Goal: Task Accomplishment & Management: Use online tool/utility

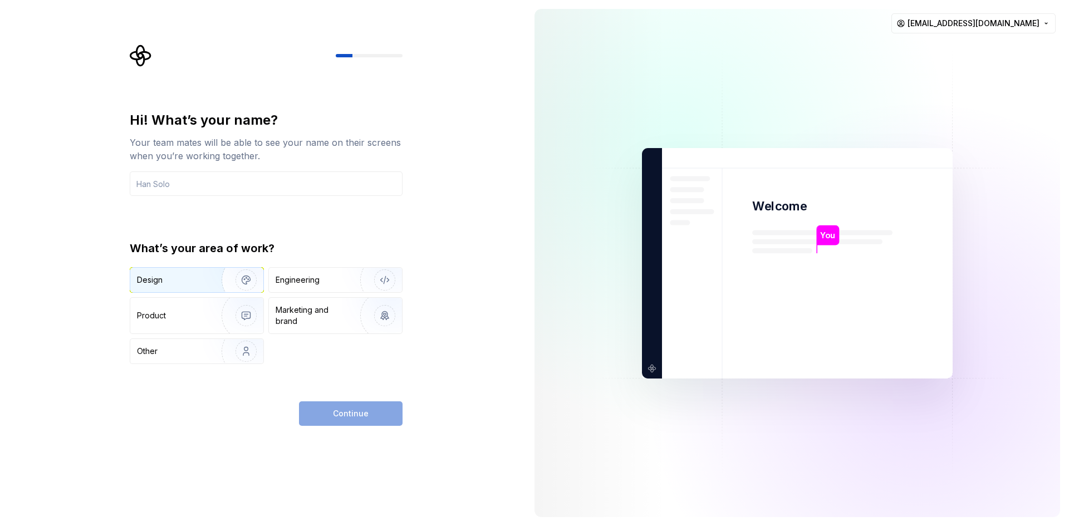
click at [225, 290] on img "button" at bounding box center [238, 280] width 71 height 75
click at [306, 285] on div "Engineering" at bounding box center [298, 279] width 44 height 11
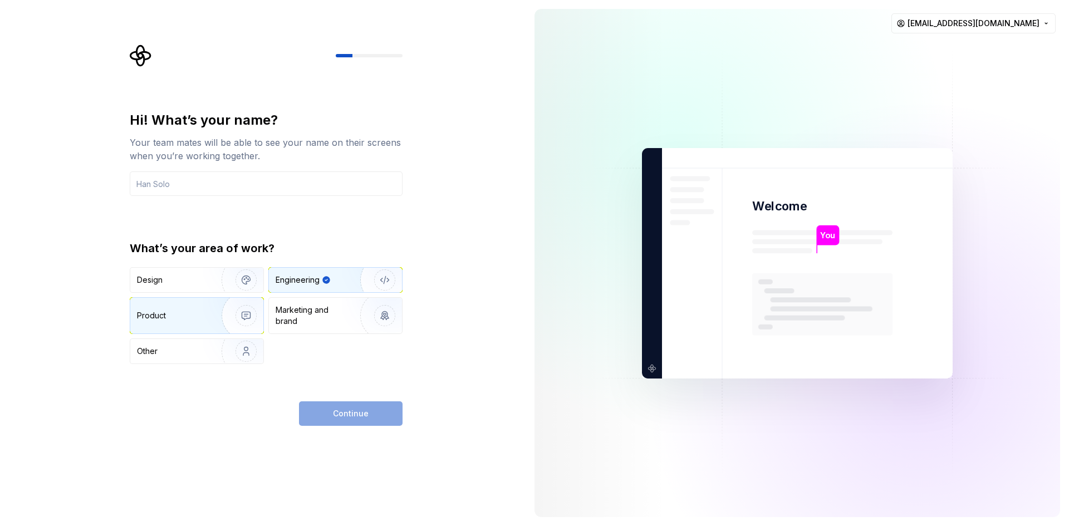
click at [239, 312] on img "button" at bounding box center [238, 315] width 71 height 75
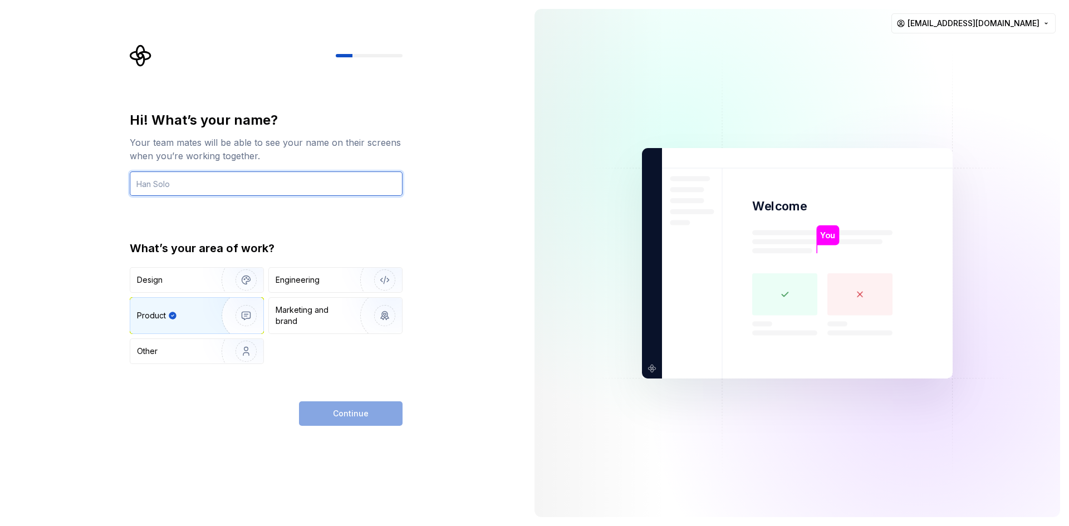
click at [225, 181] on input "text" at bounding box center [266, 183] width 273 height 24
type input "finetechcm"
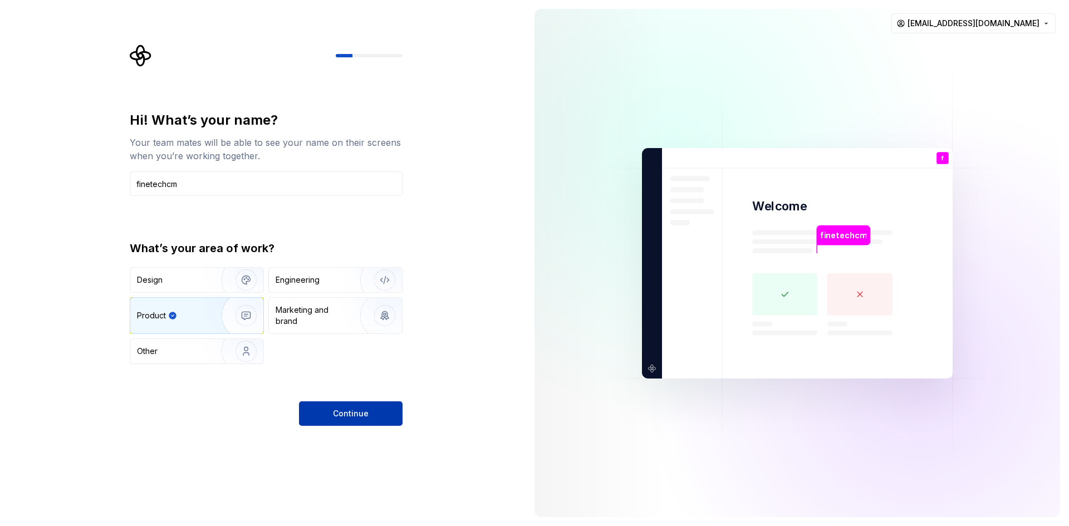
click at [336, 415] on span "Continue" at bounding box center [351, 413] width 36 height 11
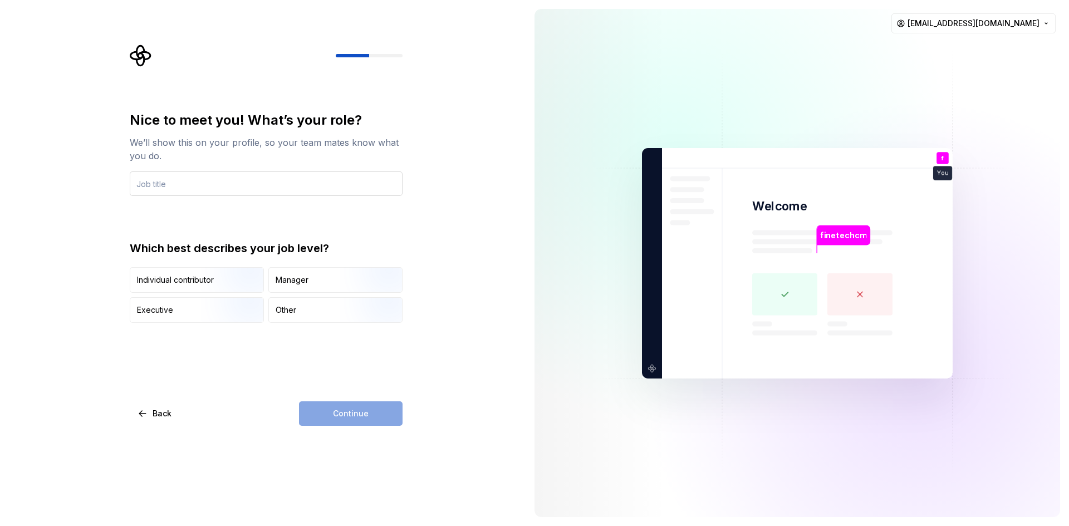
click at [243, 180] on input "text" at bounding box center [266, 183] width 273 height 24
type input "Eman sem"
click at [209, 278] on img "button" at bounding box center [236, 294] width 71 height 75
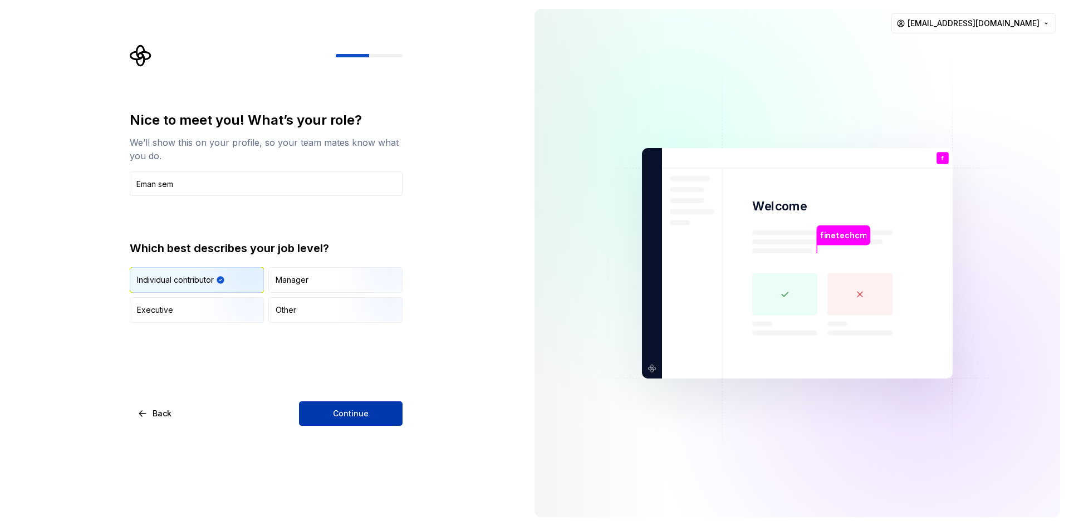
click at [361, 421] on button "Continue" at bounding box center [351, 413] width 104 height 24
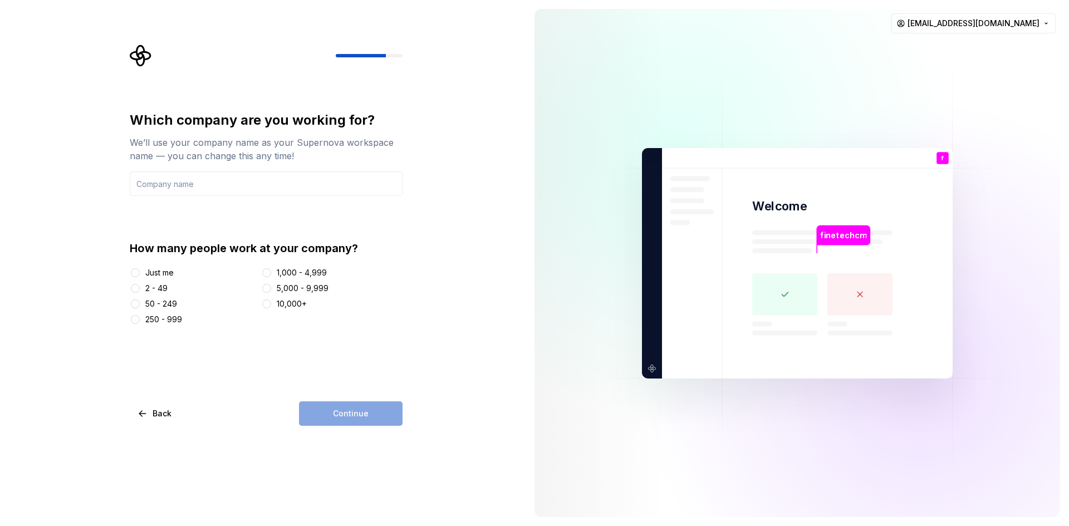
click at [151, 271] on div "Just me" at bounding box center [159, 272] width 28 height 11
click at [140, 271] on button "Just me" at bounding box center [135, 272] width 9 height 9
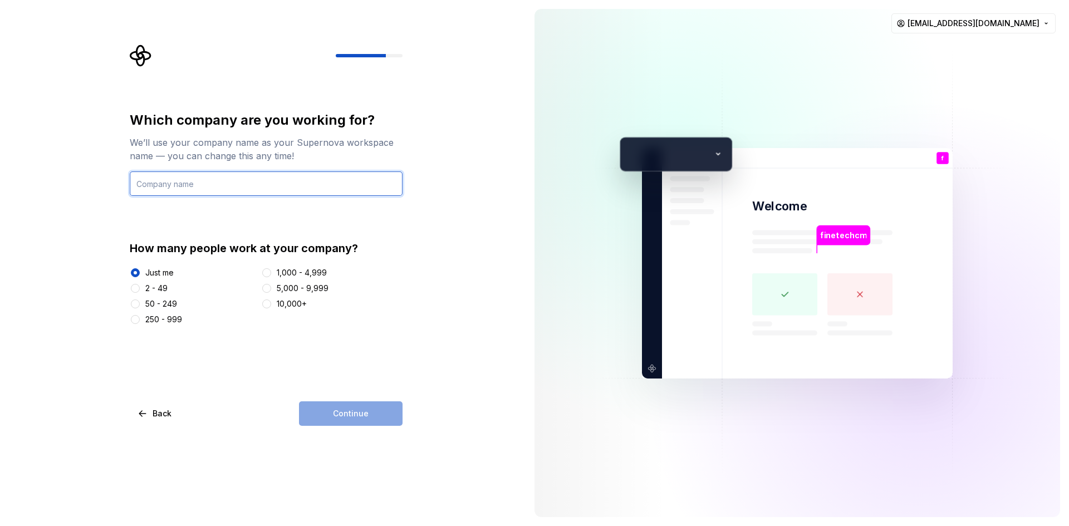
click at [239, 178] on input "text" at bounding box center [266, 183] width 273 height 24
type input "Finsortech"
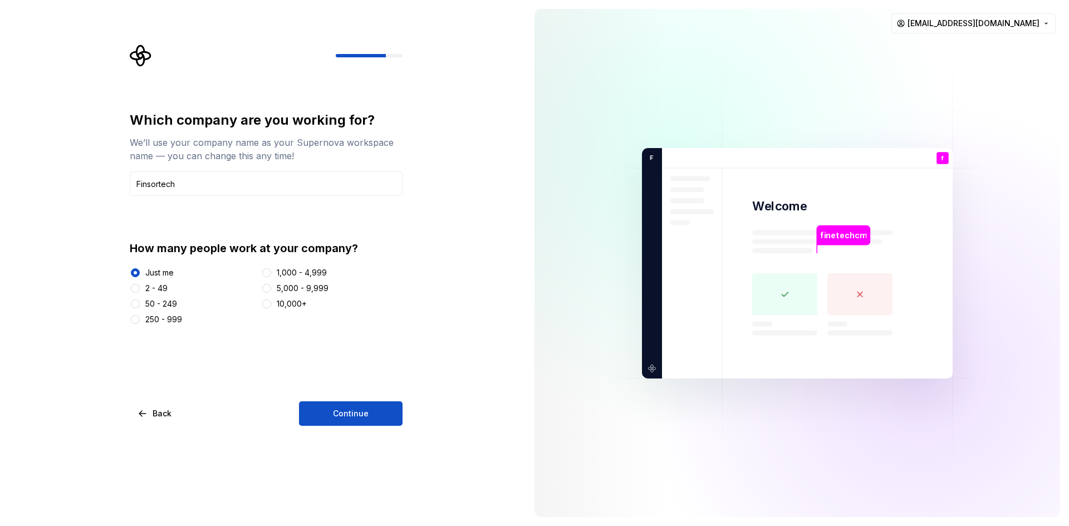
click at [359, 398] on div "Which company are you working for? We’ll use your company name as your Supernov…" at bounding box center [266, 268] width 273 height 315
click at [362, 412] on span "Continue" at bounding box center [351, 413] width 36 height 11
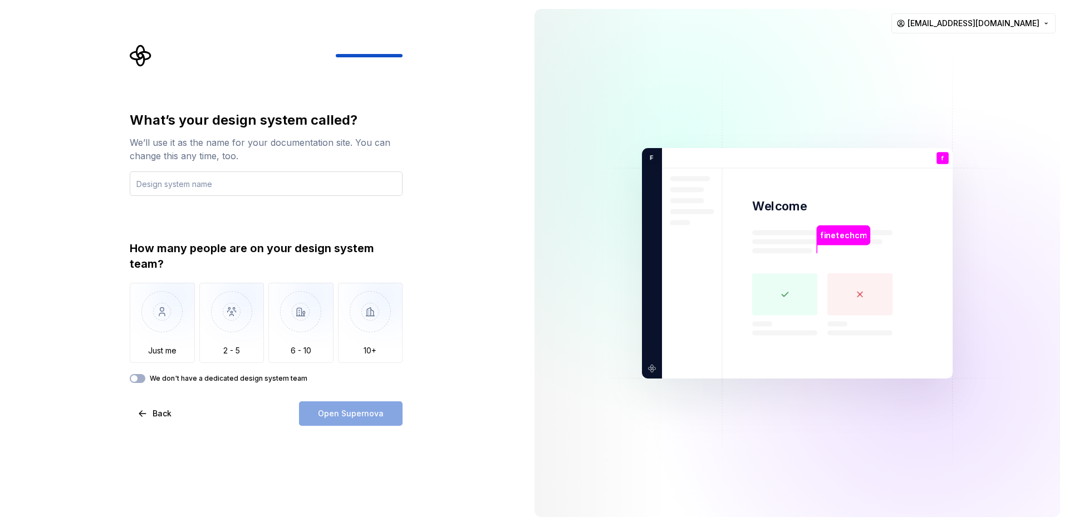
click at [192, 185] on input "text" at bounding box center [266, 183] width 273 height 24
type input "s"
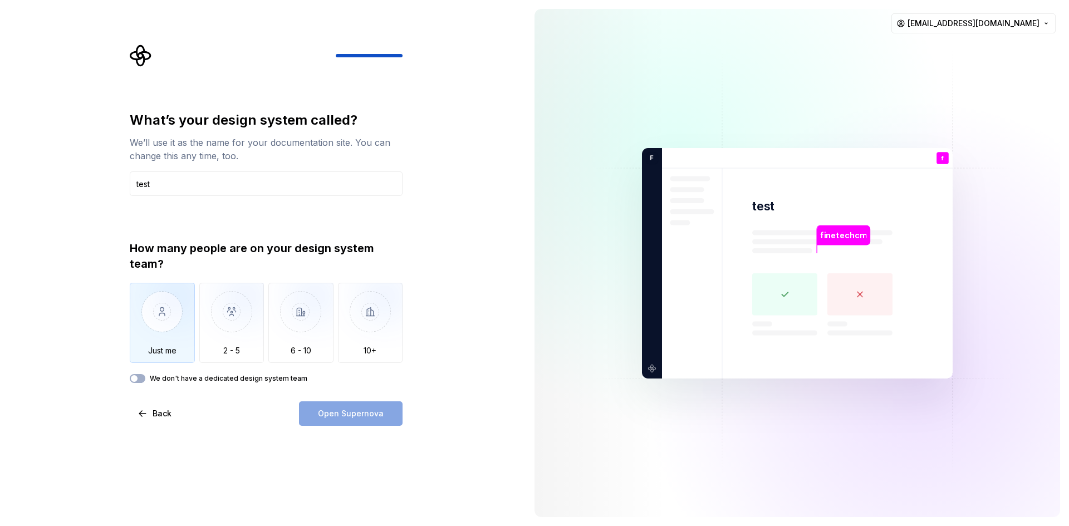
type input "test"
click at [169, 307] on img "button" at bounding box center [162, 320] width 65 height 75
click at [356, 403] on button "Open Supernova" at bounding box center [351, 413] width 104 height 24
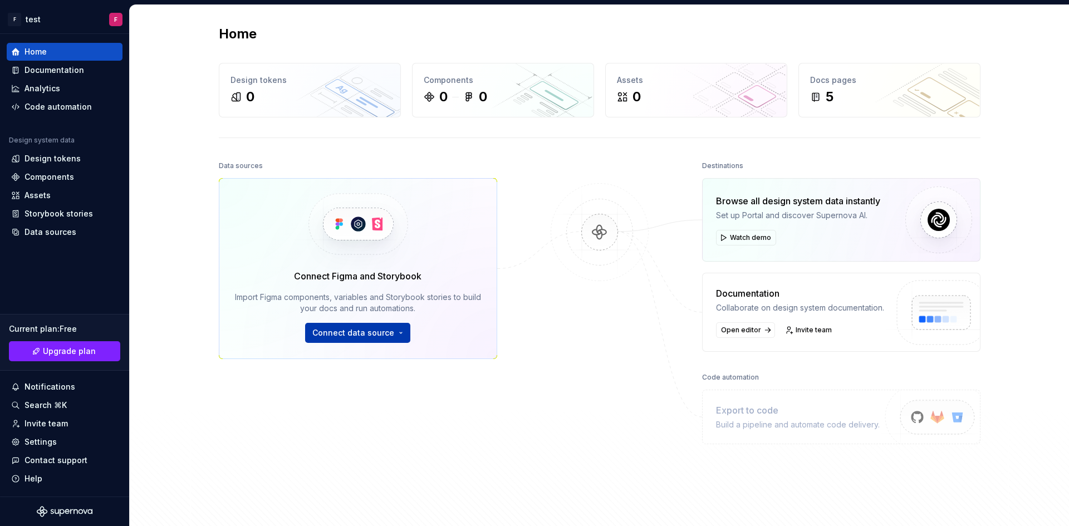
click at [342, 330] on span "Connect data source" at bounding box center [353, 332] width 82 height 11
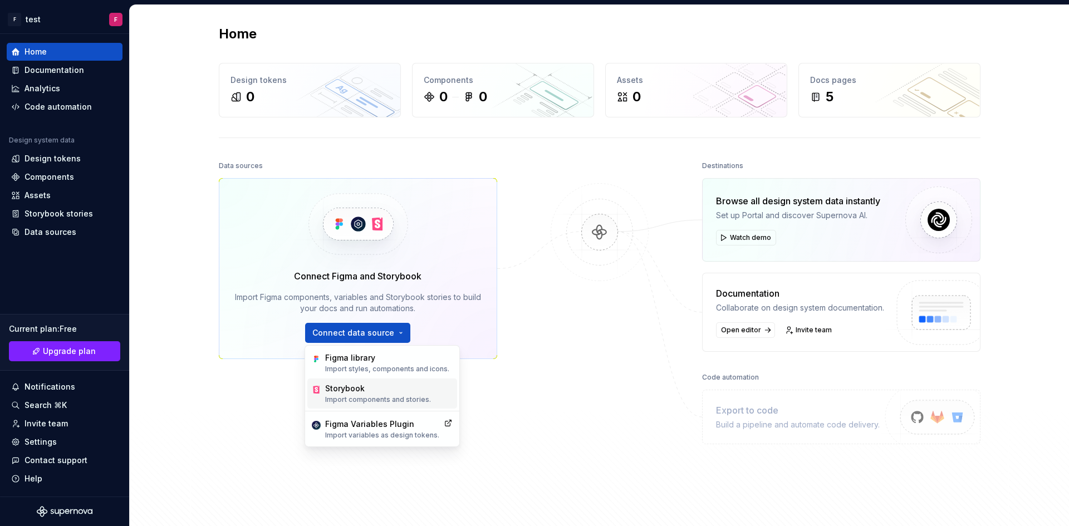
click at [347, 385] on div "Storybook" at bounding box center [378, 388] width 106 height 11
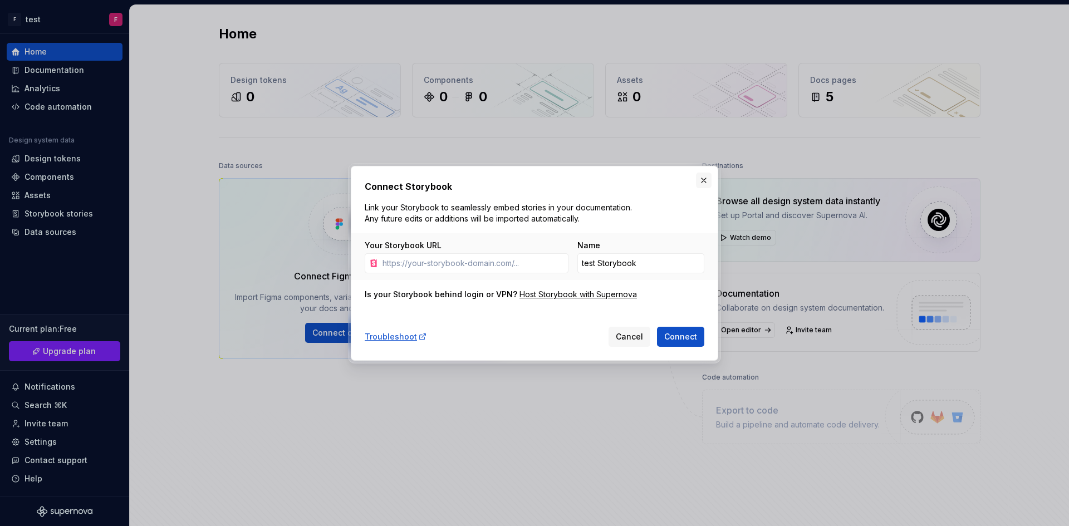
click at [707, 180] on button "button" at bounding box center [704, 181] width 16 height 16
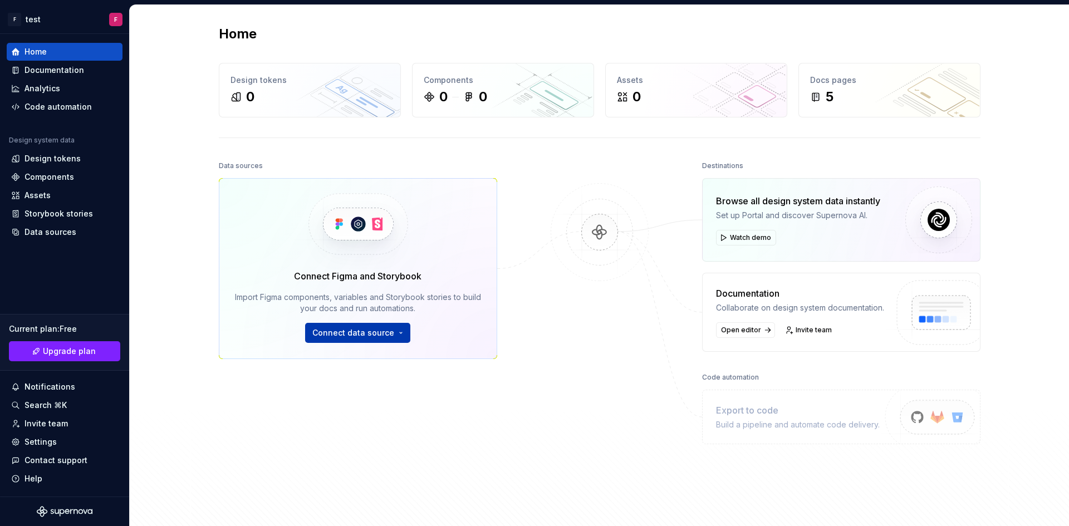
click at [362, 328] on span "Connect data source" at bounding box center [353, 332] width 82 height 11
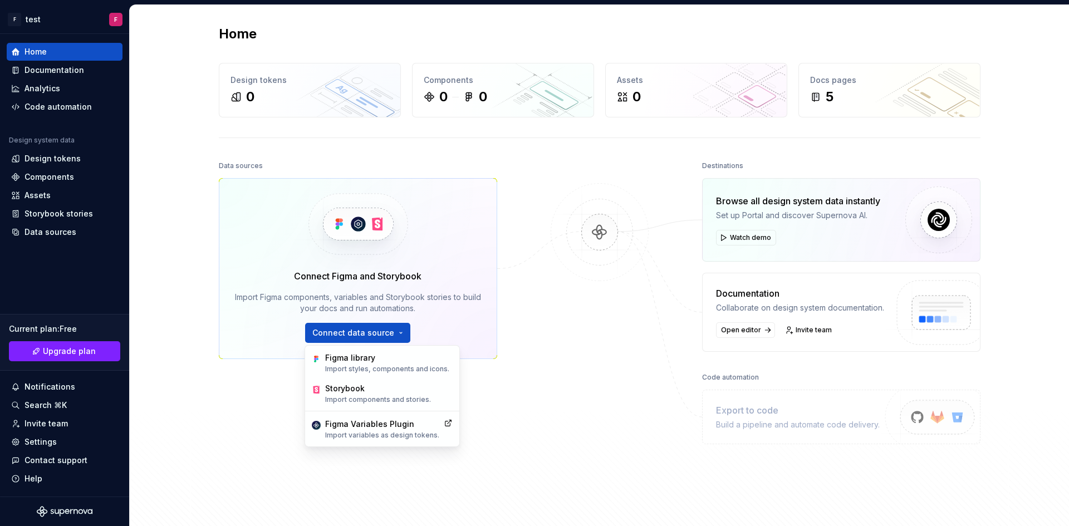
click at [747, 277] on div "Documentation Collaborate on design system documentation. Open editor Invite te…" at bounding box center [841, 312] width 278 height 79
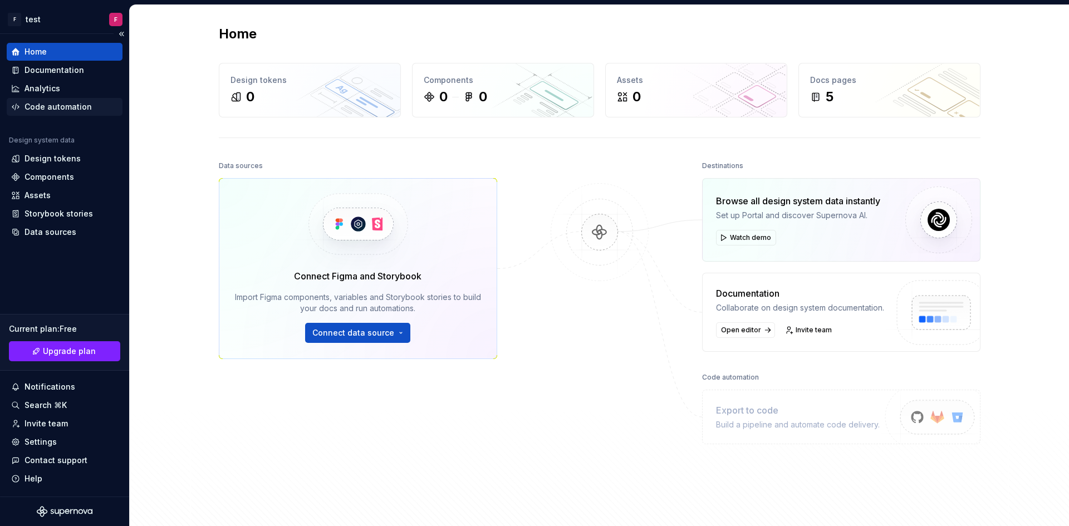
click at [47, 103] on div "Code automation" at bounding box center [57, 106] width 67 height 11
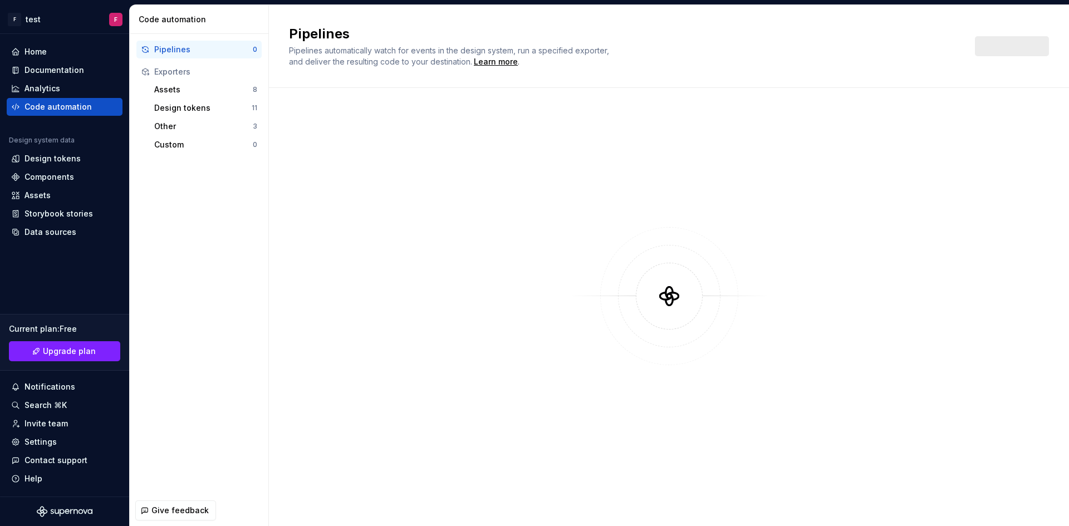
click at [614, 161] on div at bounding box center [669, 296] width 760 height 376
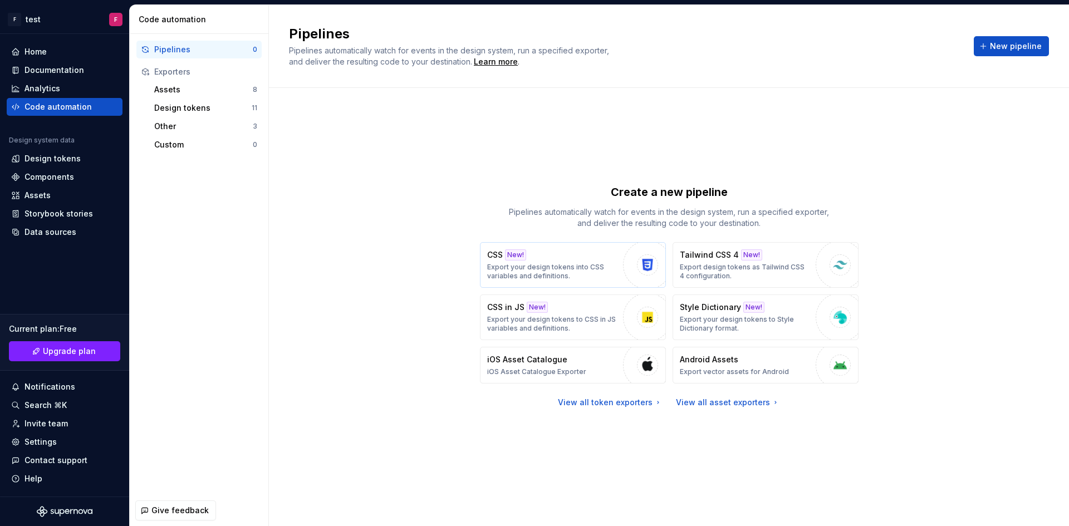
click at [562, 267] on p "Export your design tokens into CSS variables and definitions." at bounding box center [552, 272] width 130 height 18
